Goal: Task Accomplishment & Management: Manage account settings

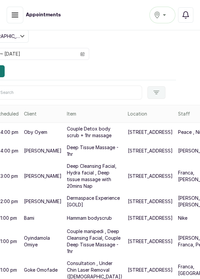
scroll to position [148, 30]
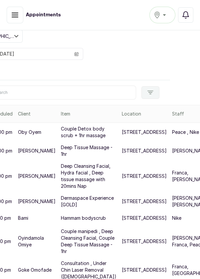
click at [172, 215] on p "Nike" at bounding box center [176, 218] width 9 height 7
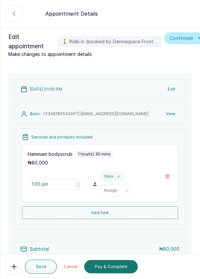
click at [8, 265] on button "🚶 Walk-in (booked by Dermaspace Frontdesk)" at bounding box center [14, 266] width 17 height 15
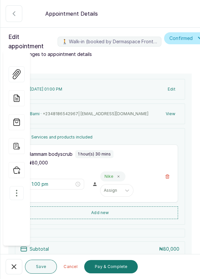
click at [15, 189] on icon "button" at bounding box center [17, 193] width 8 height 8
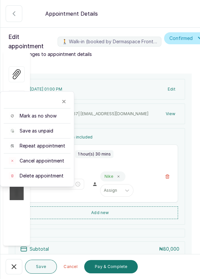
click at [29, 158] on span "Cancel appointment" at bounding box center [42, 161] width 45 height 7
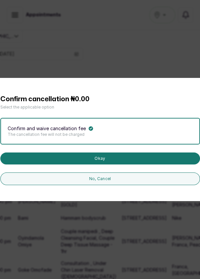
click at [110, 165] on button "Okay" at bounding box center [100, 159] width 200 height 12
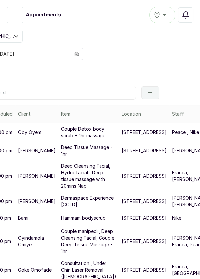
scroll to position [3, 0]
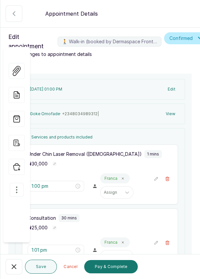
click at [17, 186] on icon "button" at bounding box center [17, 190] width 8 height 8
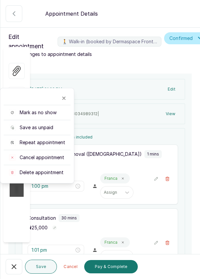
click at [30, 154] on span "Cancel appointment" at bounding box center [42, 157] width 45 height 7
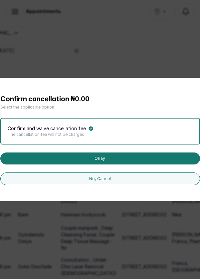
click at [113, 165] on button "Okay" at bounding box center [100, 159] width 200 height 12
